Goal: Check status

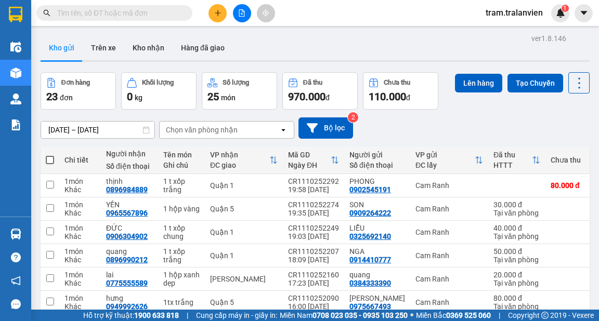
click at [283, 130] on icon at bounding box center [283, 130] width 4 height 2
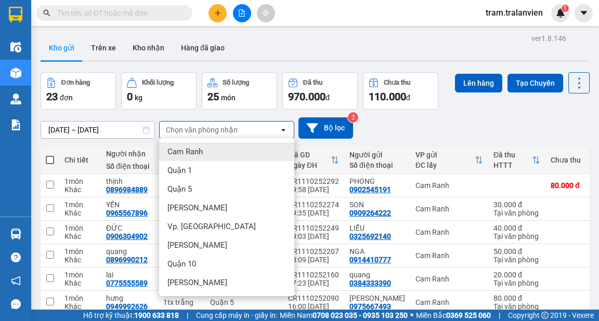
click at [204, 153] on div "Cam Ranh" at bounding box center [226, 152] width 135 height 19
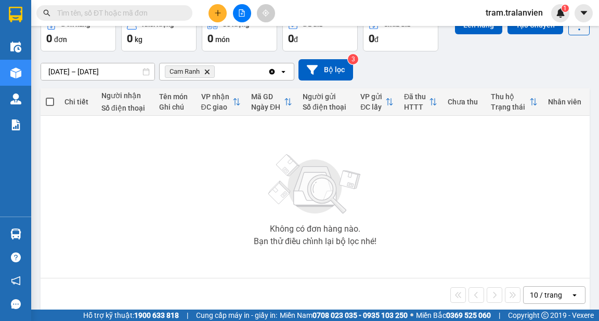
scroll to position [69, 0]
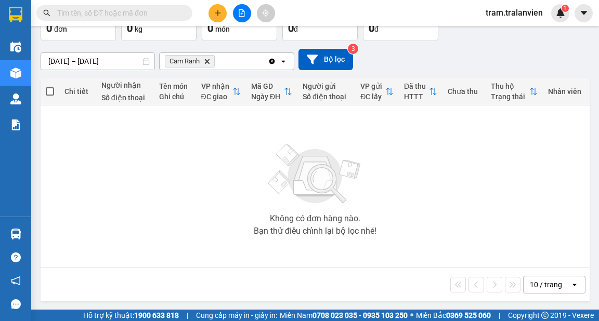
click at [53, 94] on span at bounding box center [50, 91] width 8 height 8
click at [50, 86] on input "checkbox" at bounding box center [50, 86] width 0 height 0
click at [48, 91] on span at bounding box center [50, 91] width 8 height 8
click at [50, 86] on input "checkbox" at bounding box center [50, 86] width 0 height 0
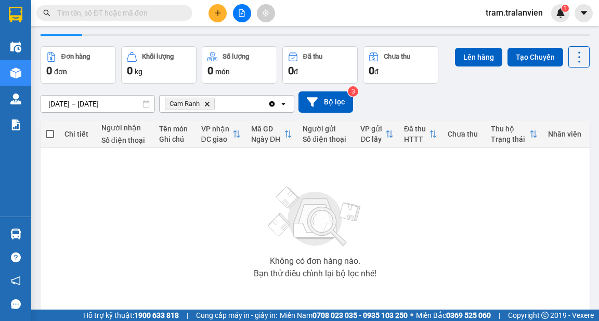
scroll to position [0, 0]
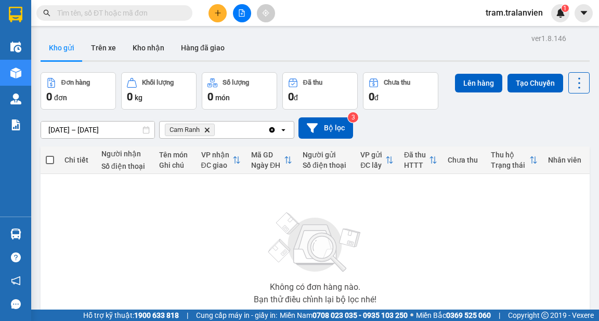
click at [188, 131] on span "Cam Ranh" at bounding box center [185, 130] width 30 height 8
click at [85, 129] on div "ver 1.8.146 Kho gửi Trên xe Kho nhận Hàng đã giao Đơn hàng 0 đơn Khối lượng 0 k…" at bounding box center [315, 202] width 558 height 343
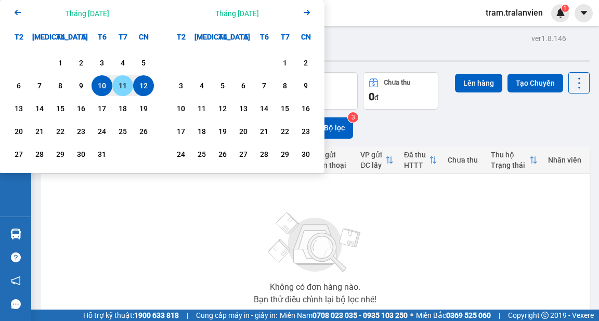
click at [118, 89] on div "11" at bounding box center [122, 86] width 15 height 12
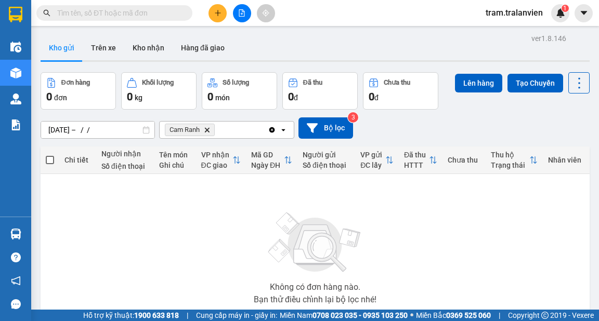
click at [154, 228] on div "Không có đơn hàng nào. Bạn thử điều chỉnh lại bộ lọc nhé!" at bounding box center [315, 255] width 539 height 156
click at [125, 133] on div "ver 1.8.146 Kho gửi Trên xe Kho nhận Hàng đã giao Đơn hàng 0 đơn Khối lượng 0 k…" at bounding box center [315, 202] width 558 height 343
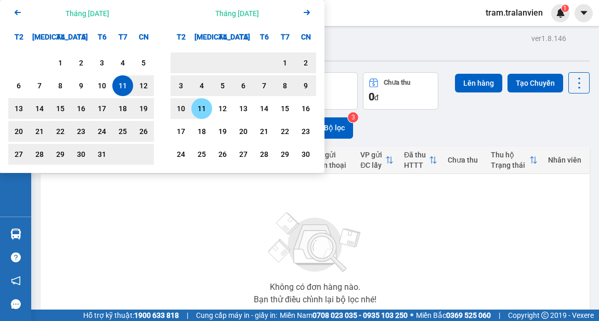
click at [204, 108] on div "11" at bounding box center [202, 108] width 15 height 12
type input "[DATE] – [DATE]"
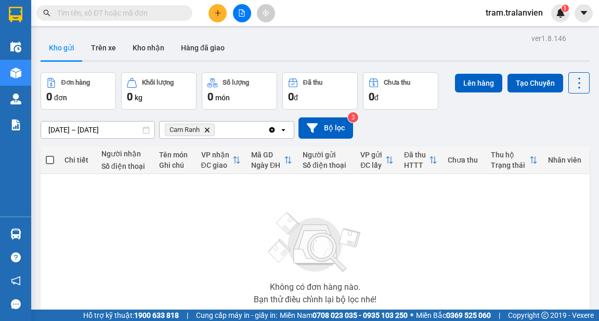
click at [134, 129] on div "ver 1.8.146 Kho gửi Trên xe Kho nhận Hàng đã giao Đơn hàng 0 đơn Khối lượng 0 k…" at bounding box center [315, 202] width 558 height 343
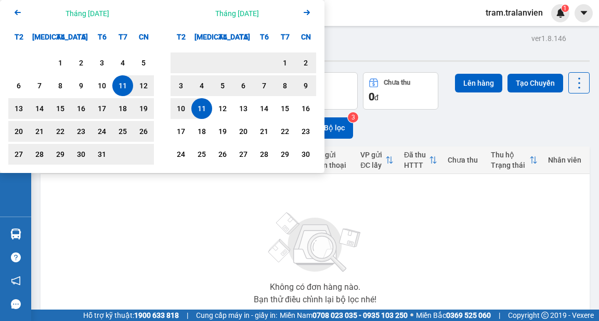
click at [304, 12] on icon "Next month." at bounding box center [307, 12] width 6 height 5
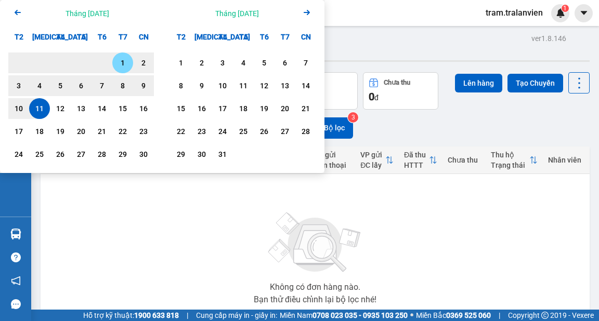
click at [16, 10] on icon "Arrow Left" at bounding box center [17, 12] width 12 height 12
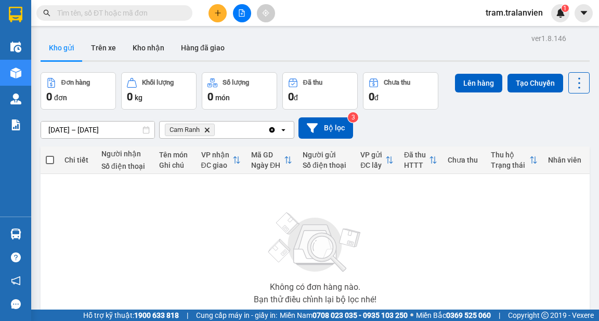
click at [164, 306] on div "Không có đơn hàng nào. Bạn thử điều chỉnh lại bộ lọc nhé!" at bounding box center [315, 255] width 539 height 156
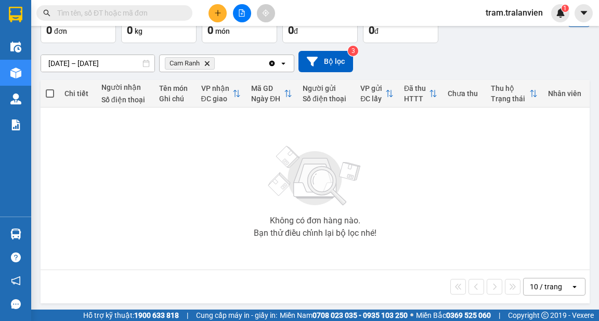
scroll to position [69, 0]
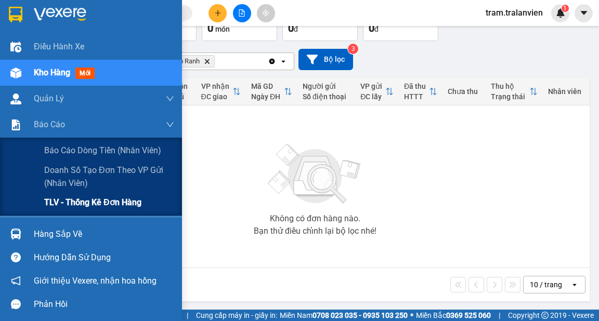
click at [97, 204] on span "TLV - Thống kê đơn hàng" at bounding box center [92, 202] width 97 height 13
